Goal: Find specific page/section: Find specific page/section

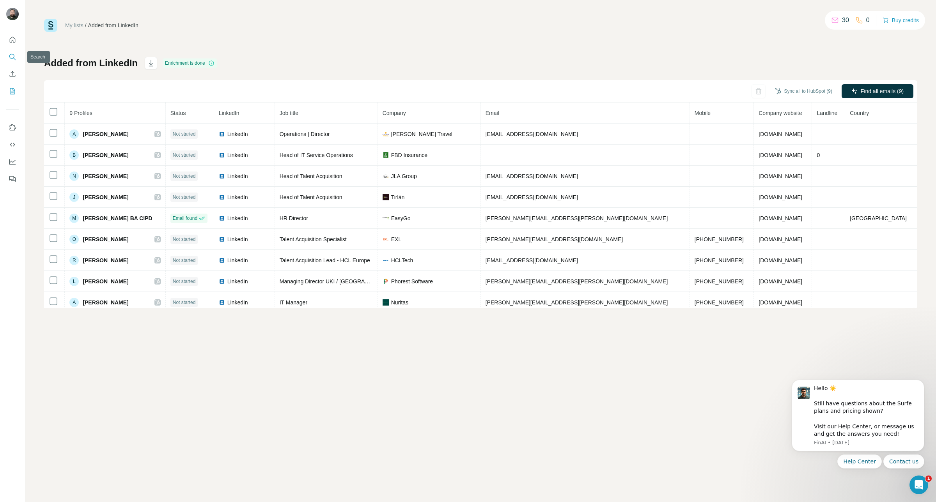
click at [6, 57] on button "Search" at bounding box center [12, 57] width 12 height 14
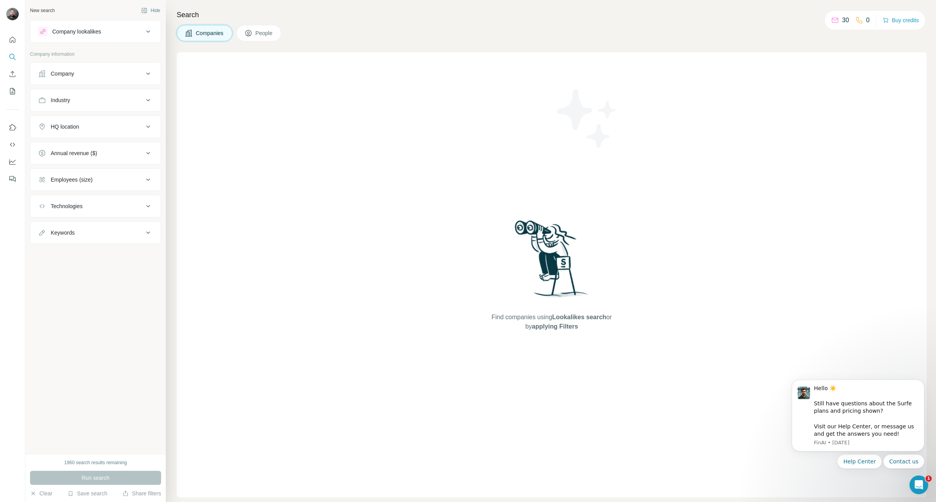
click at [96, 180] on div "Employees (size)" at bounding box center [90, 180] width 105 height 8
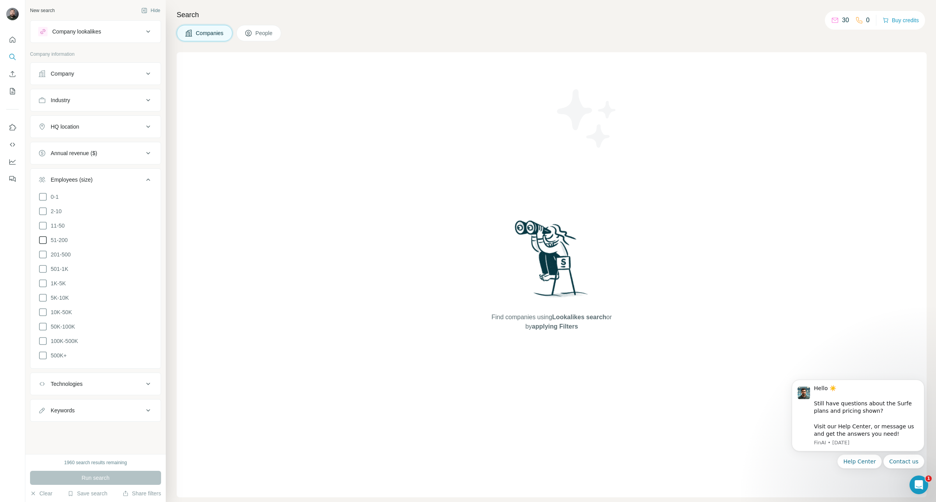
click at [43, 242] on icon at bounding box center [42, 239] width 9 height 9
click at [89, 99] on div "Industry" at bounding box center [90, 100] width 105 height 8
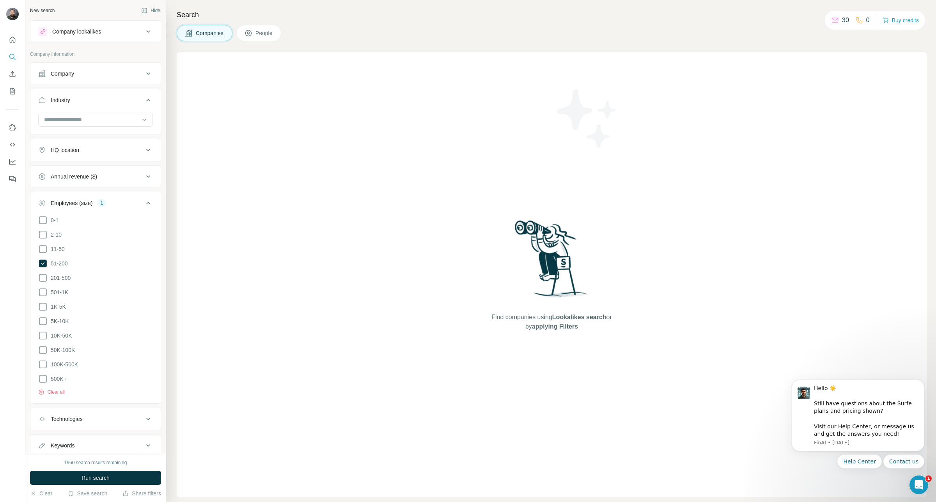
click at [96, 150] on div "HQ location" at bounding box center [90, 150] width 105 height 8
click at [104, 172] on input "text" at bounding box center [95, 170] width 115 height 14
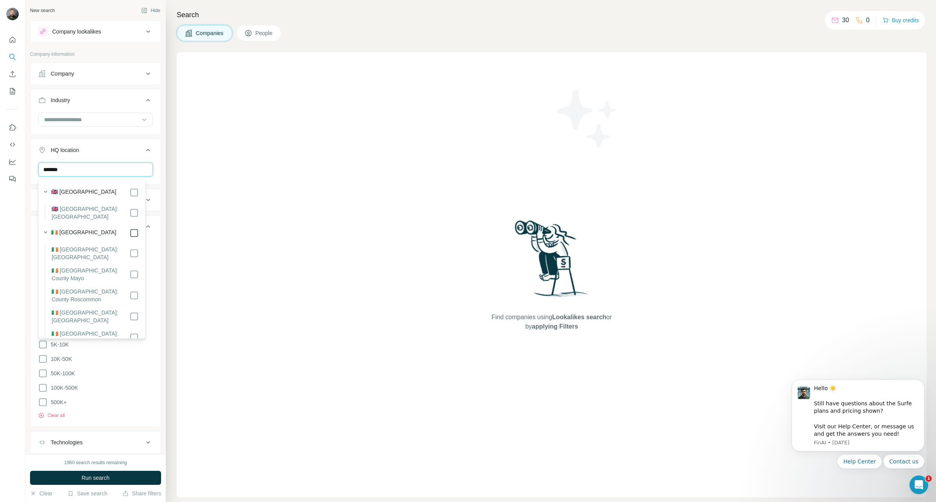
type input "*******"
click at [108, 477] on span "Run search" at bounding box center [95, 478] width 28 height 8
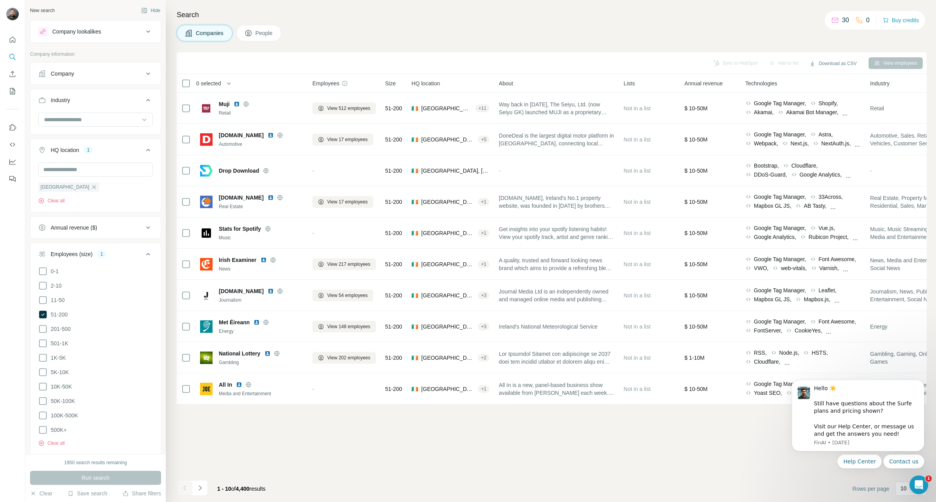
click at [268, 28] on button "People" at bounding box center [258, 33] width 45 height 16
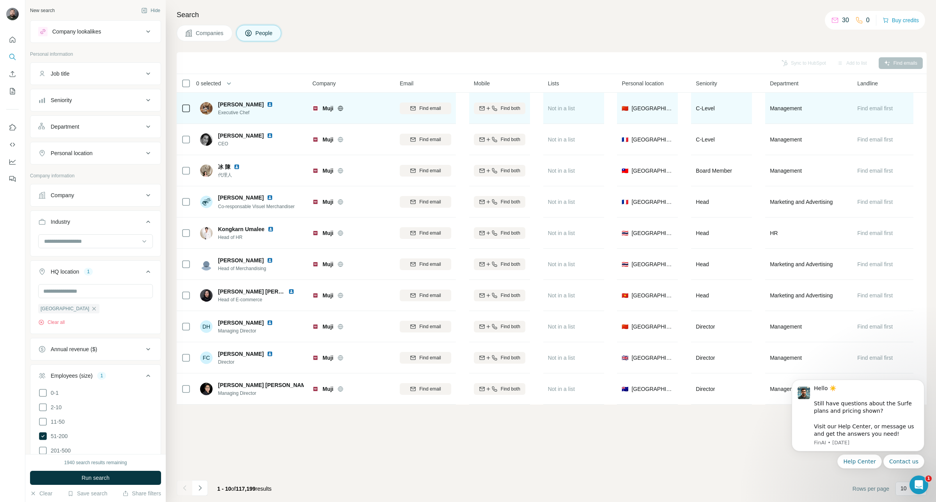
click at [190, 107] on icon at bounding box center [185, 108] width 9 height 9
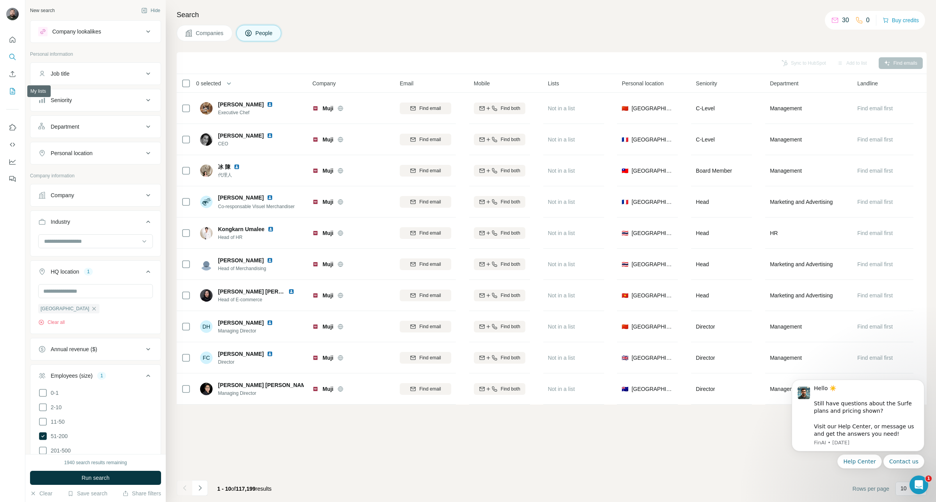
click at [9, 92] on icon "My lists" at bounding box center [13, 91] width 8 height 8
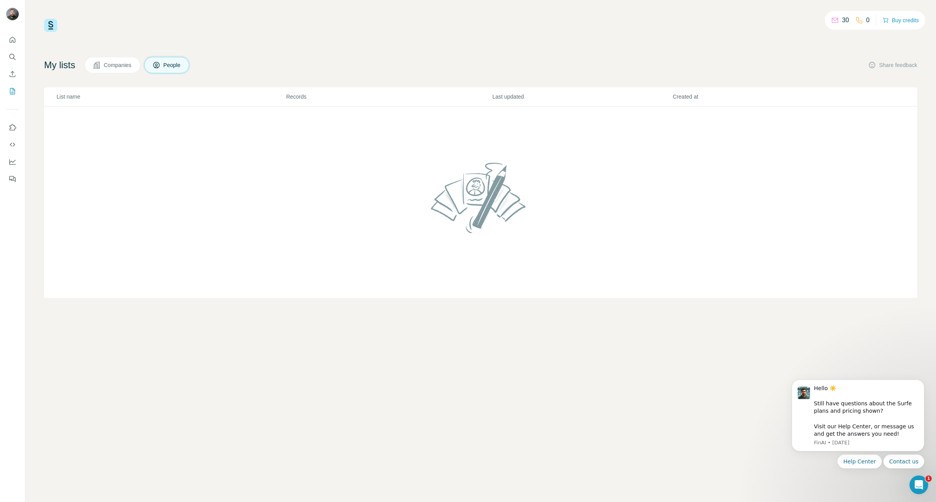
click at [313, 55] on div "30 0 Buy credits My lists Companies People Share feedback List name Records Las…" at bounding box center [480, 158] width 873 height 279
